Goal: Information Seeking & Learning: Find contact information

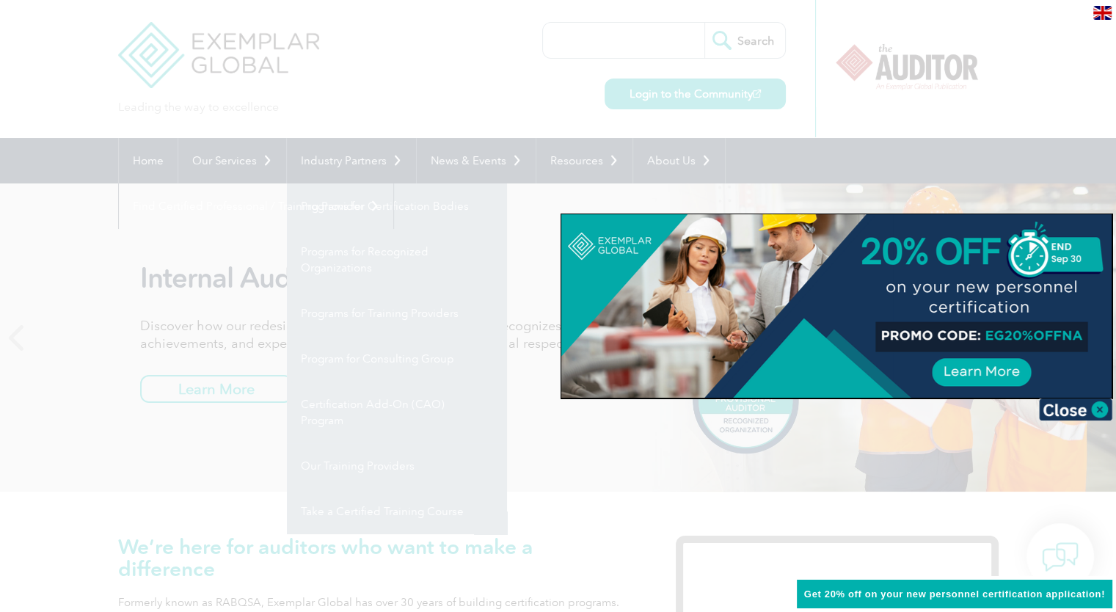
click at [749, 40] on div at bounding box center [558, 306] width 1116 height 612
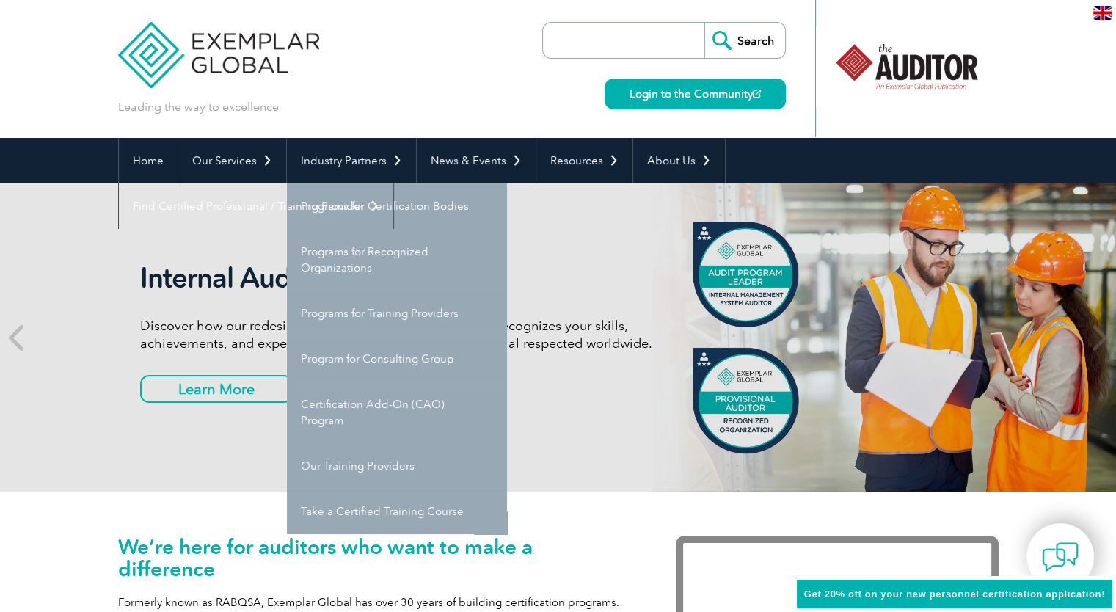
click at [630, 25] on input "search" at bounding box center [627, 40] width 154 height 35
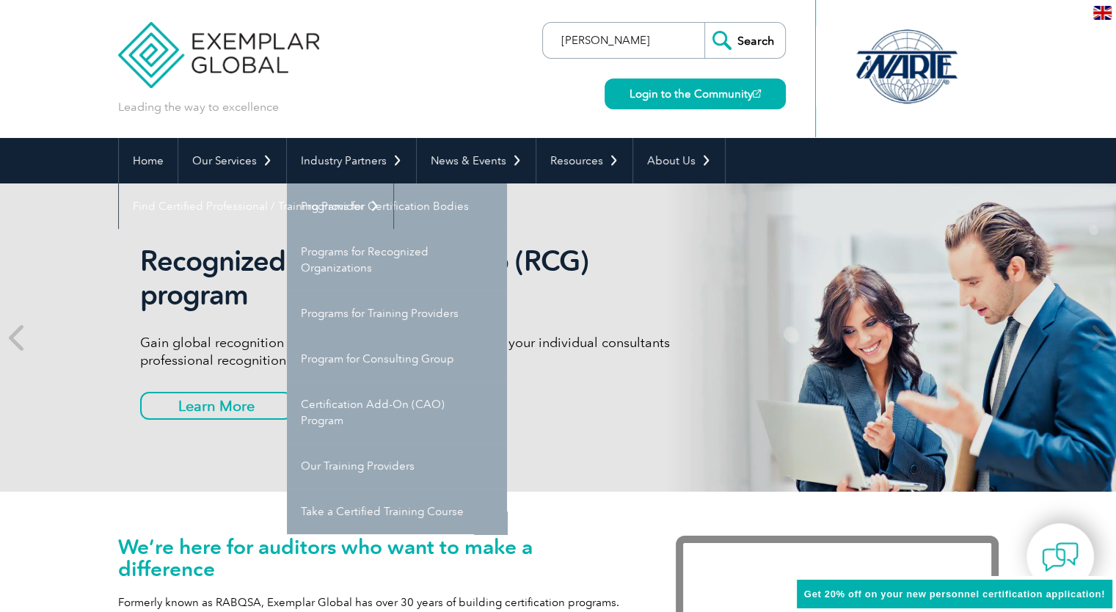
type input "ricardo livas"
click at [754, 50] on input "Search" at bounding box center [745, 40] width 81 height 35
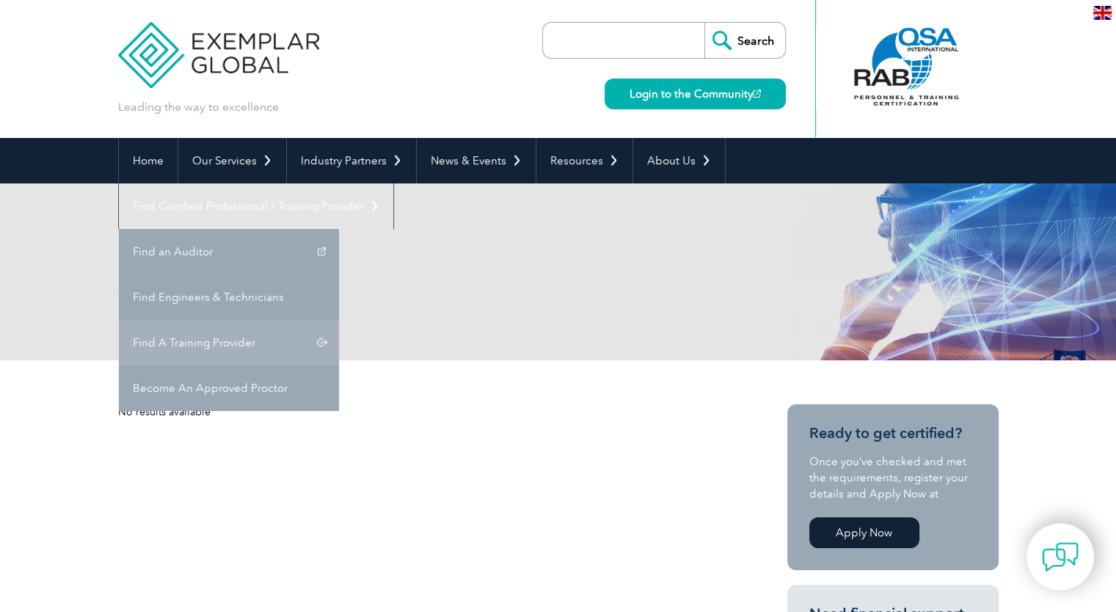
click at [339, 320] on link "Find A Training Provider" at bounding box center [229, 343] width 220 height 46
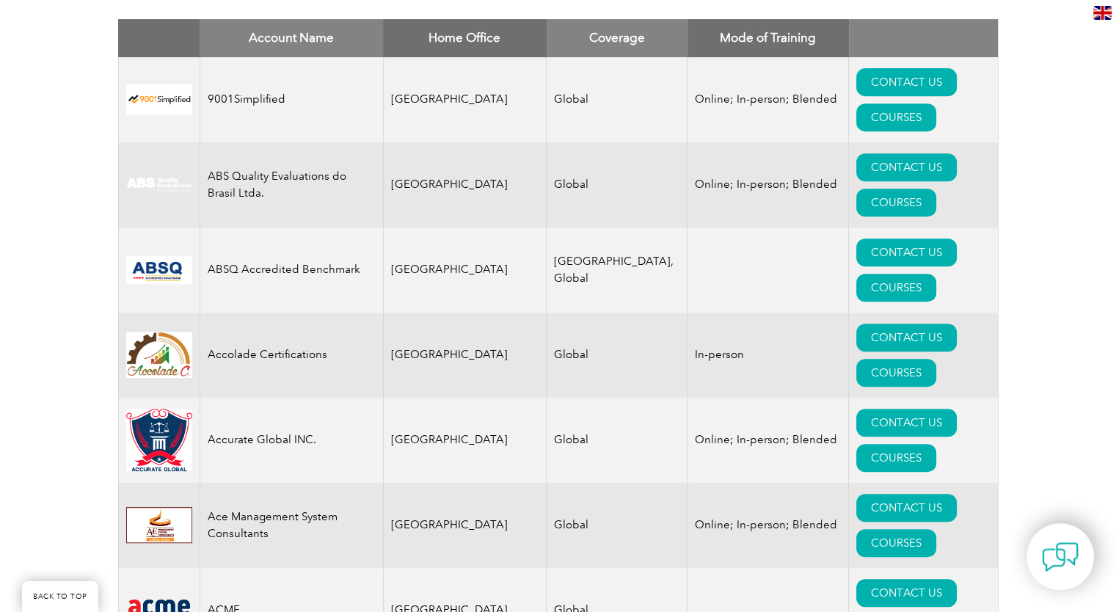
scroll to position [588, 0]
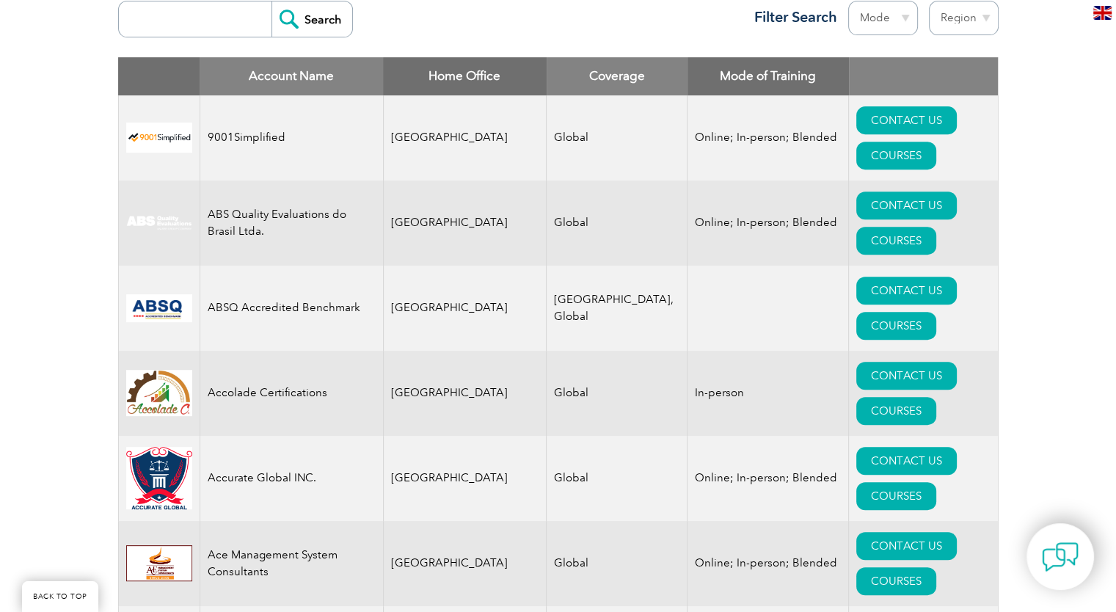
click at [209, 26] on input "search" at bounding box center [198, 18] width 145 height 35
type input "elebe"
click at [299, 18] on input "Search" at bounding box center [312, 18] width 81 height 35
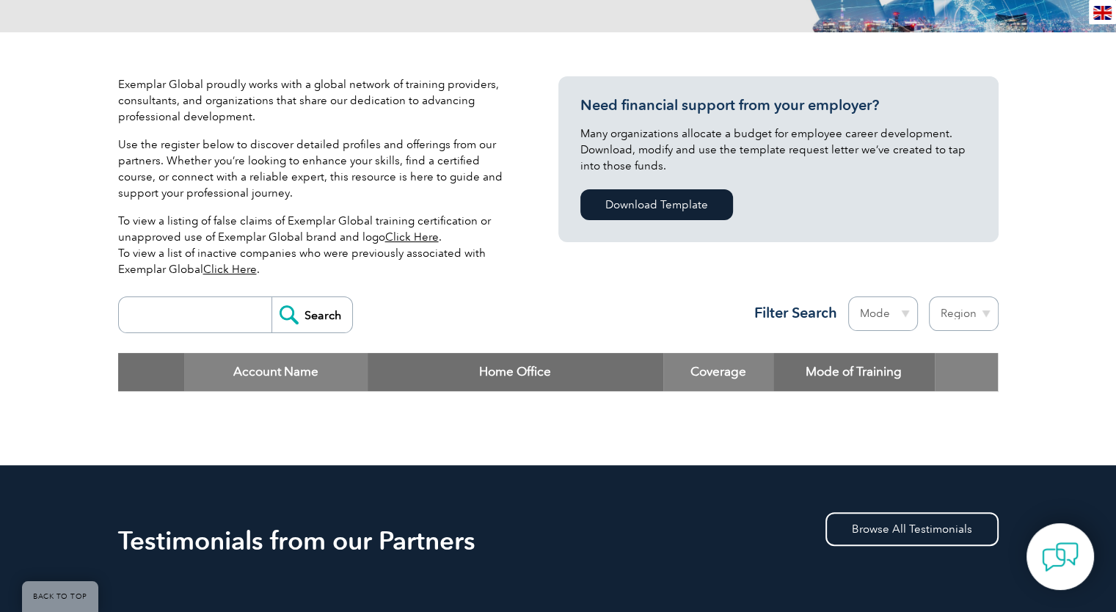
scroll to position [305, 0]
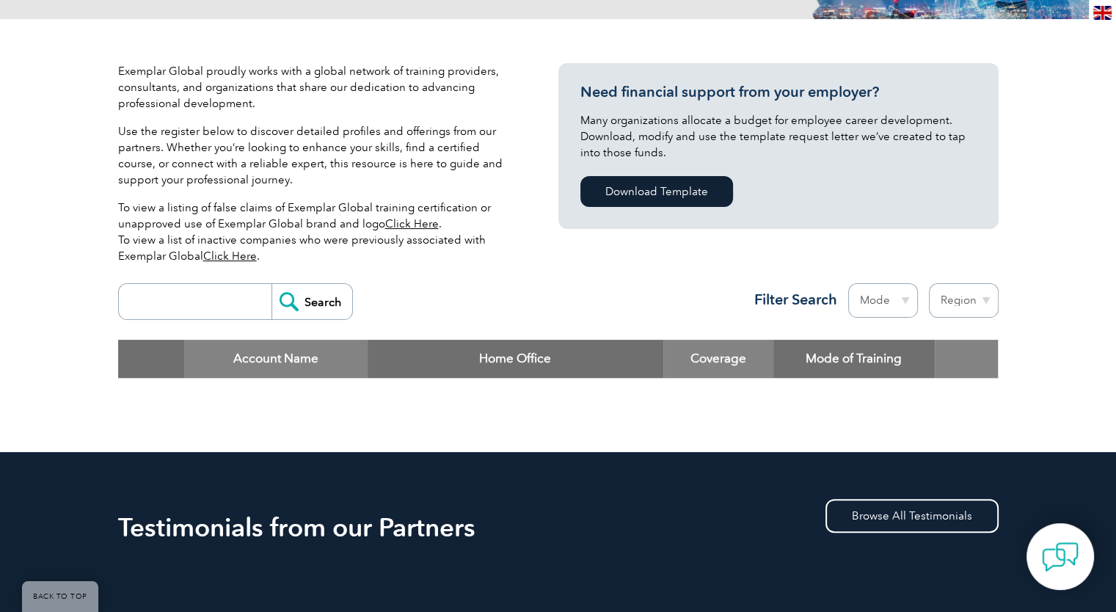
click at [211, 306] on input "search" at bounding box center [198, 301] width 145 height 35
type input "elebé"
click at [309, 310] on input "Search" at bounding box center [312, 301] width 81 height 35
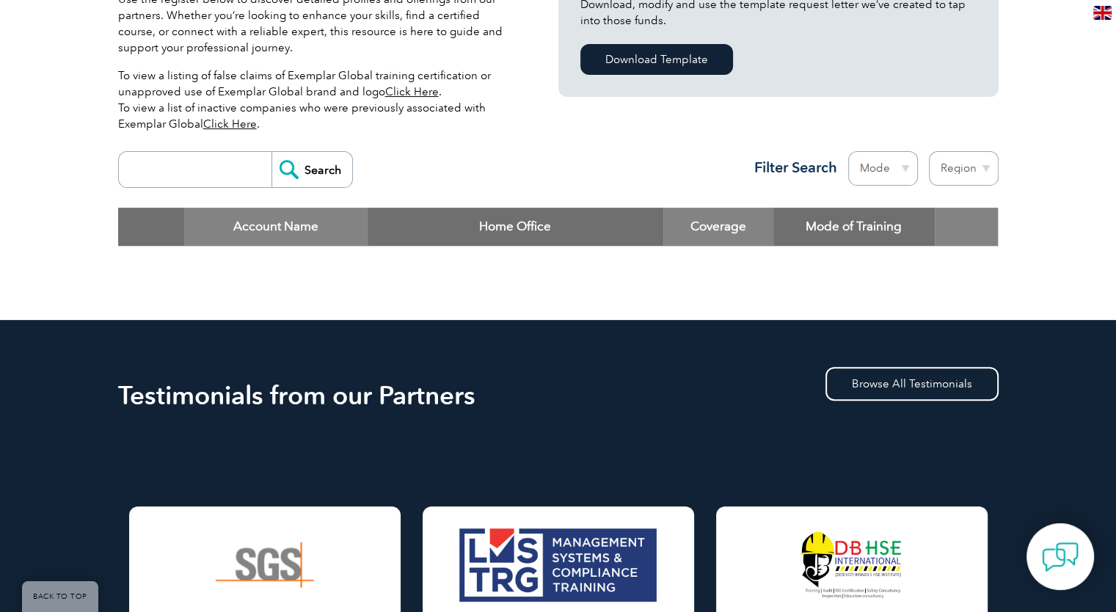
scroll to position [238, 0]
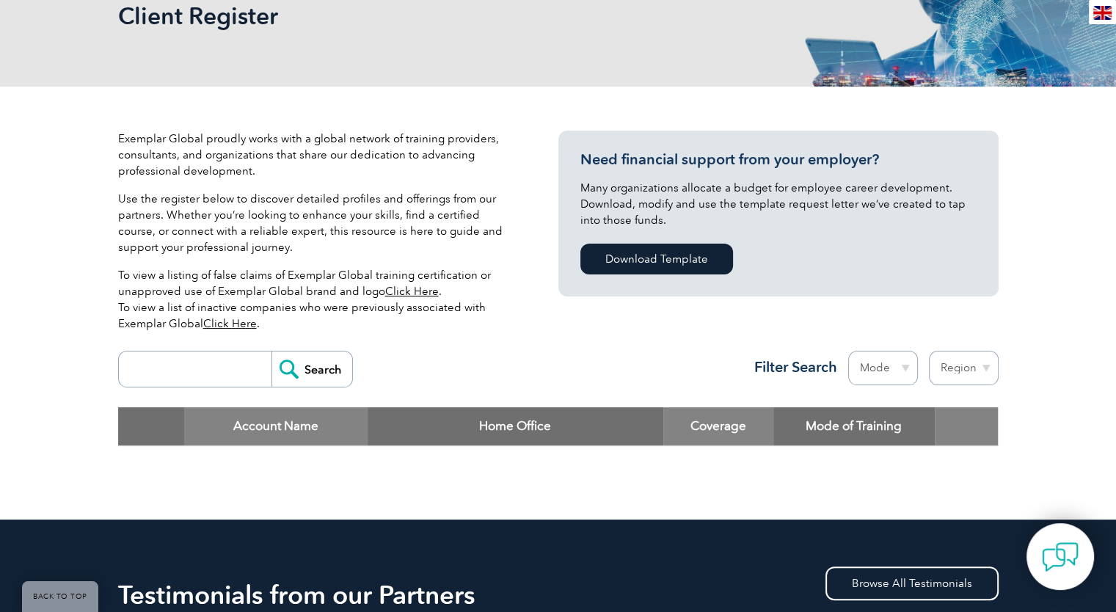
click at [172, 379] on input "search" at bounding box center [198, 369] width 145 height 35
type input "[PERSON_NAME]"
click at [297, 371] on input "Search" at bounding box center [312, 369] width 81 height 35
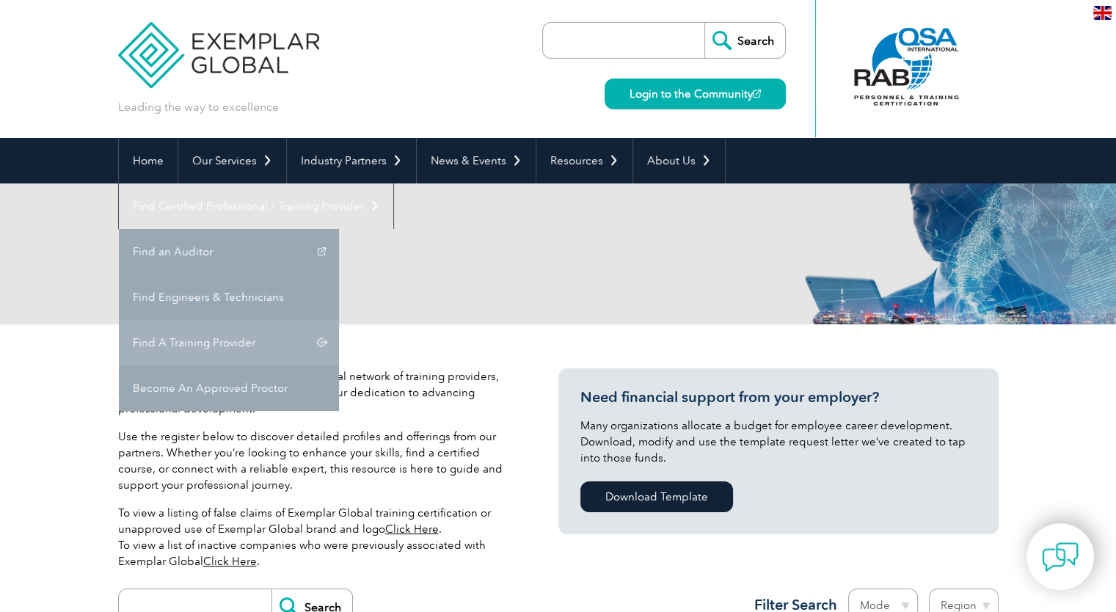
click at [339, 320] on link "Find A Training Provider" at bounding box center [229, 343] width 220 height 46
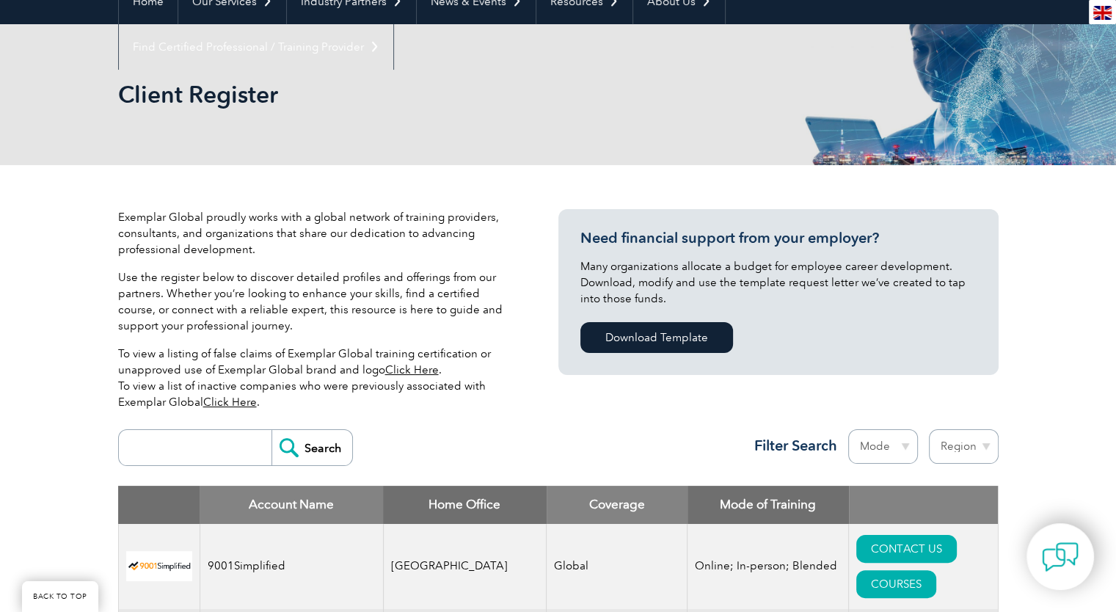
scroll to position [274, 0]
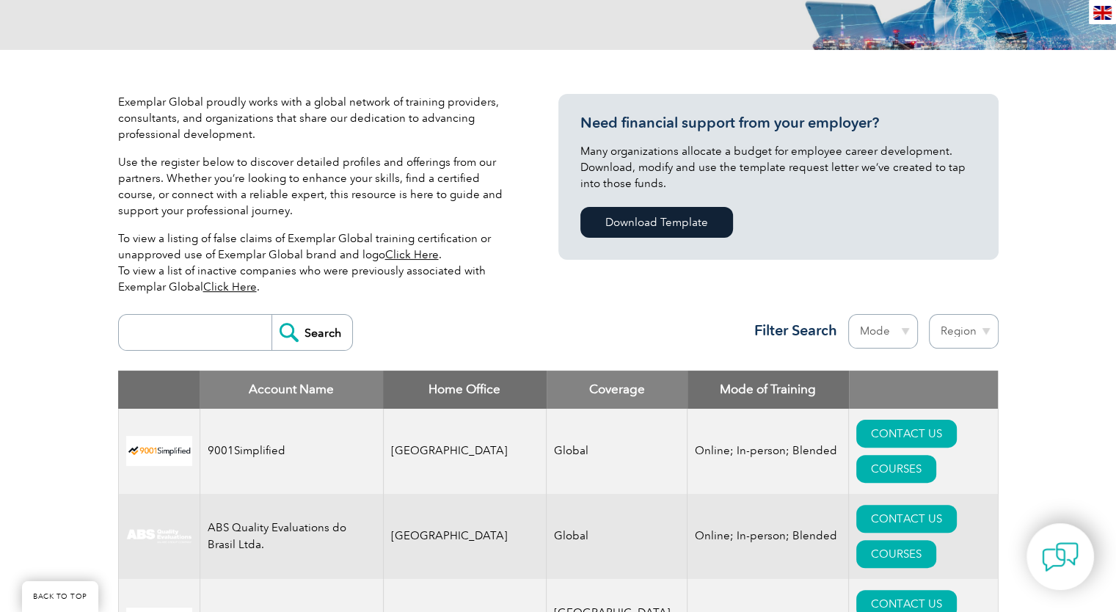
click at [408, 256] on link "Click Here" at bounding box center [412, 254] width 54 height 13
click at [236, 285] on link "Click Here" at bounding box center [230, 286] width 54 height 13
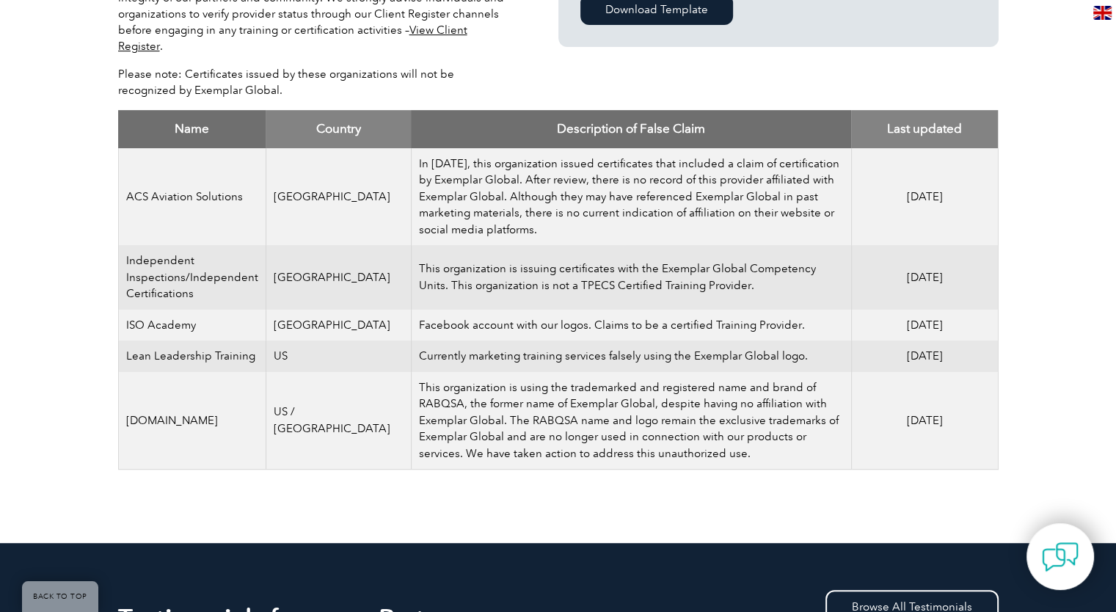
scroll to position [506, 0]
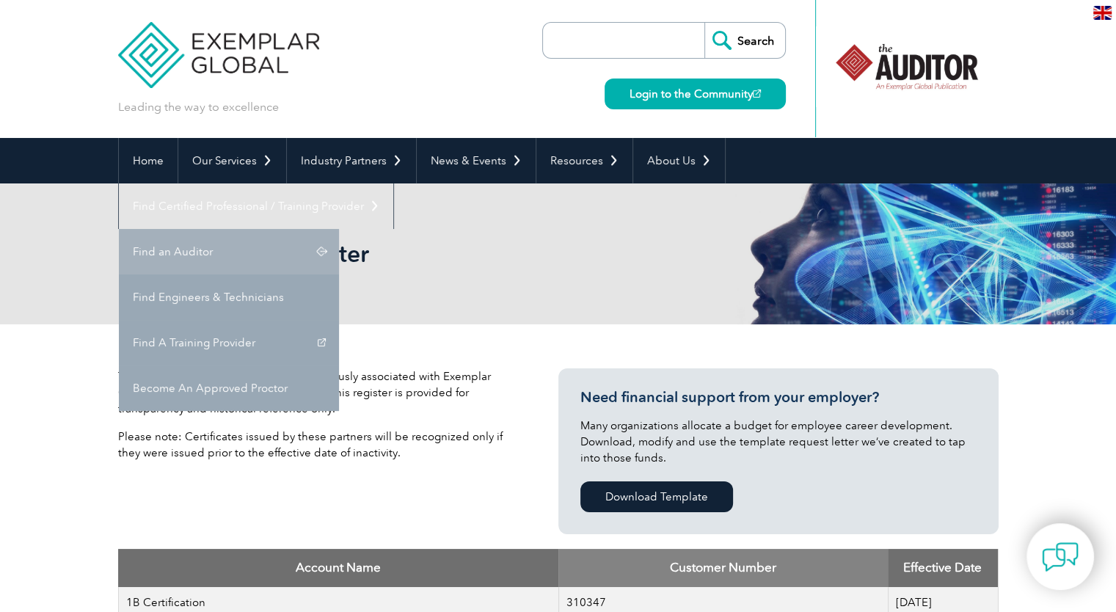
click at [339, 229] on link "Find an Auditor" at bounding box center [229, 252] width 220 height 46
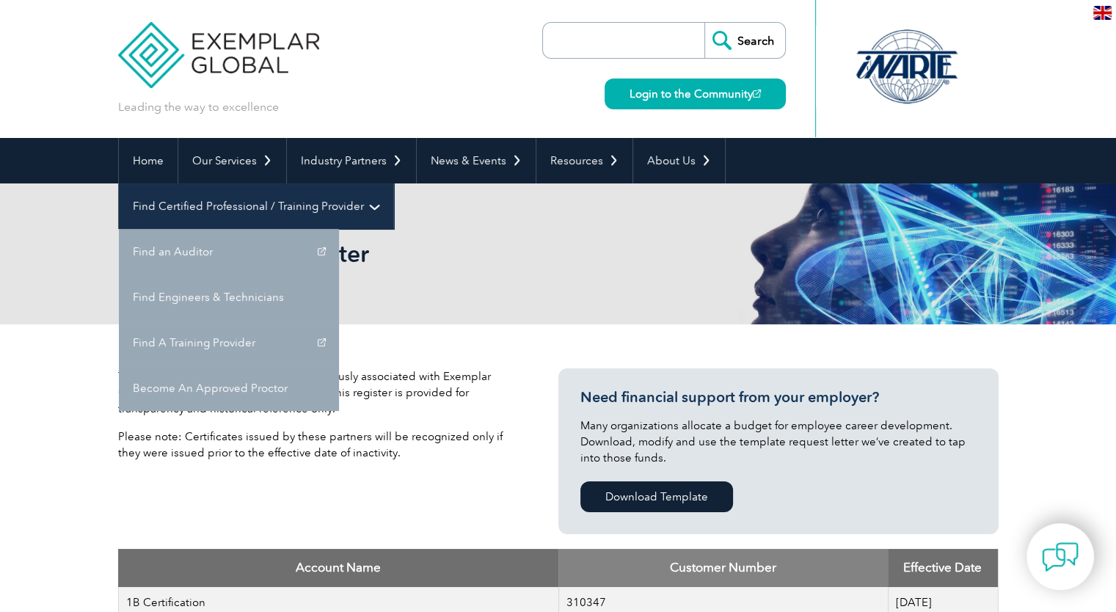
click at [393, 183] on link "Find Certified Professional / Training Provider" at bounding box center [256, 206] width 274 height 46
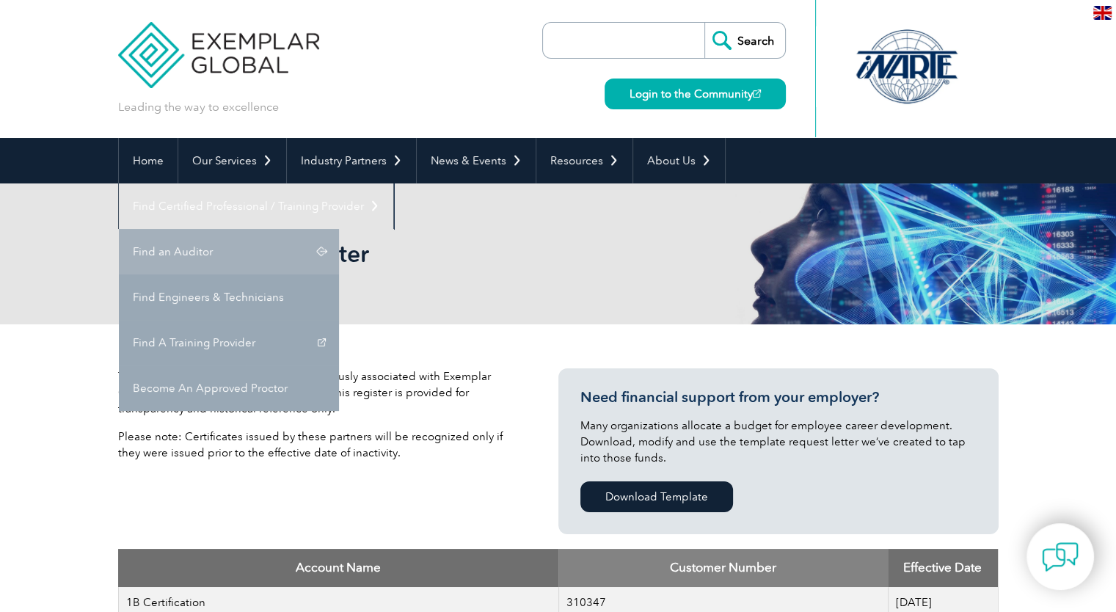
click at [339, 229] on link "Find an Auditor" at bounding box center [229, 252] width 220 height 46
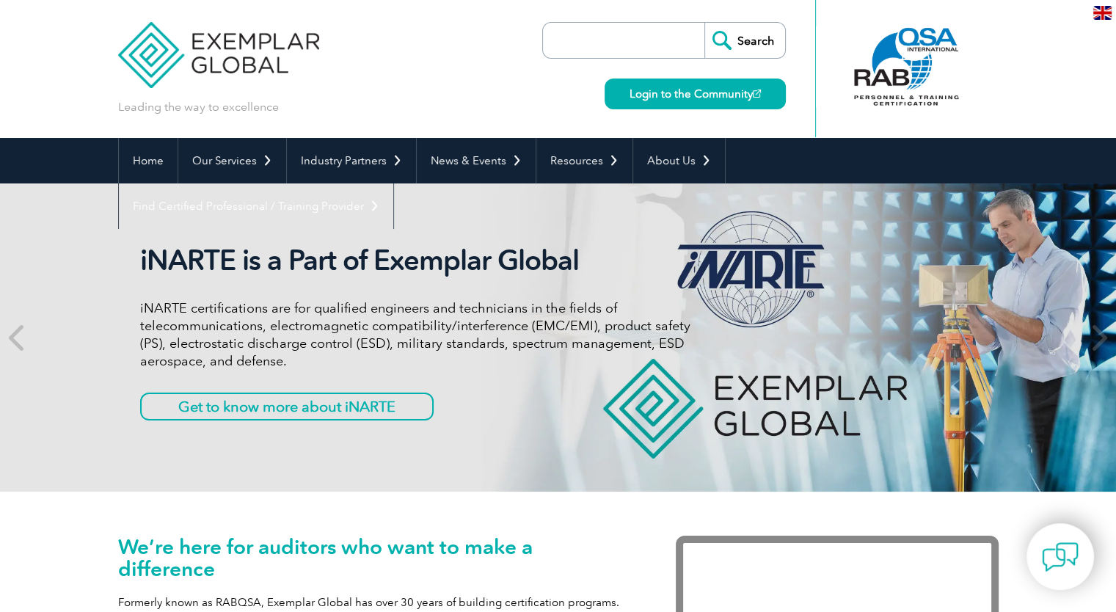
click at [655, 39] on input "search" at bounding box center [627, 40] width 154 height 35
type input "[PERSON_NAME]"
click at [731, 40] on input "Search" at bounding box center [745, 40] width 81 height 35
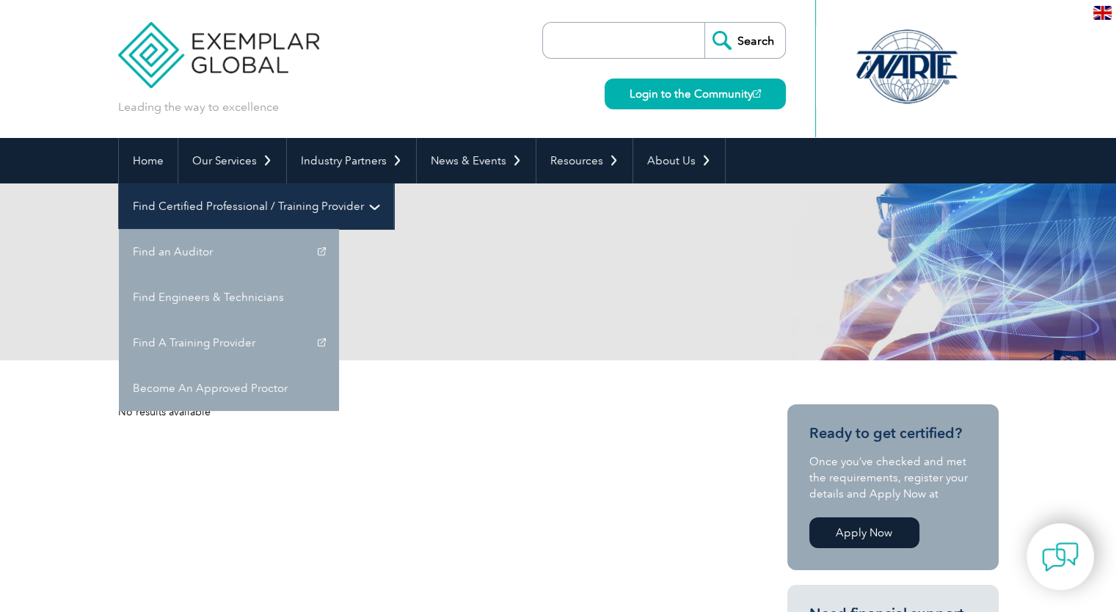
click at [393, 183] on link "Find Certified Professional / Training Provider" at bounding box center [256, 206] width 274 height 46
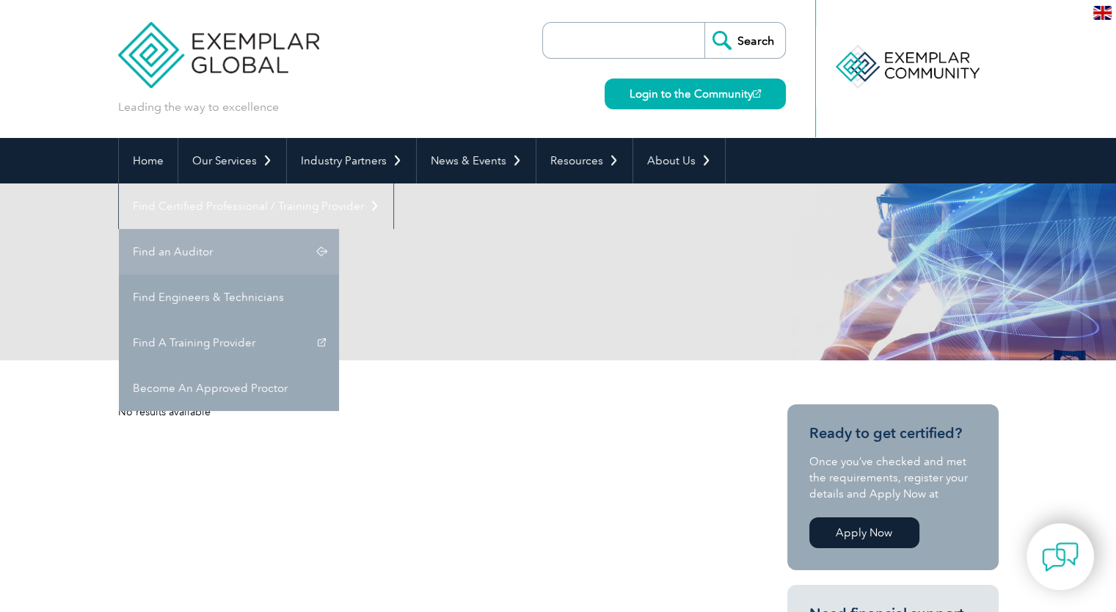
click at [339, 229] on link "Find an Auditor" at bounding box center [229, 252] width 220 height 46
